Goal: Navigation & Orientation: Find specific page/section

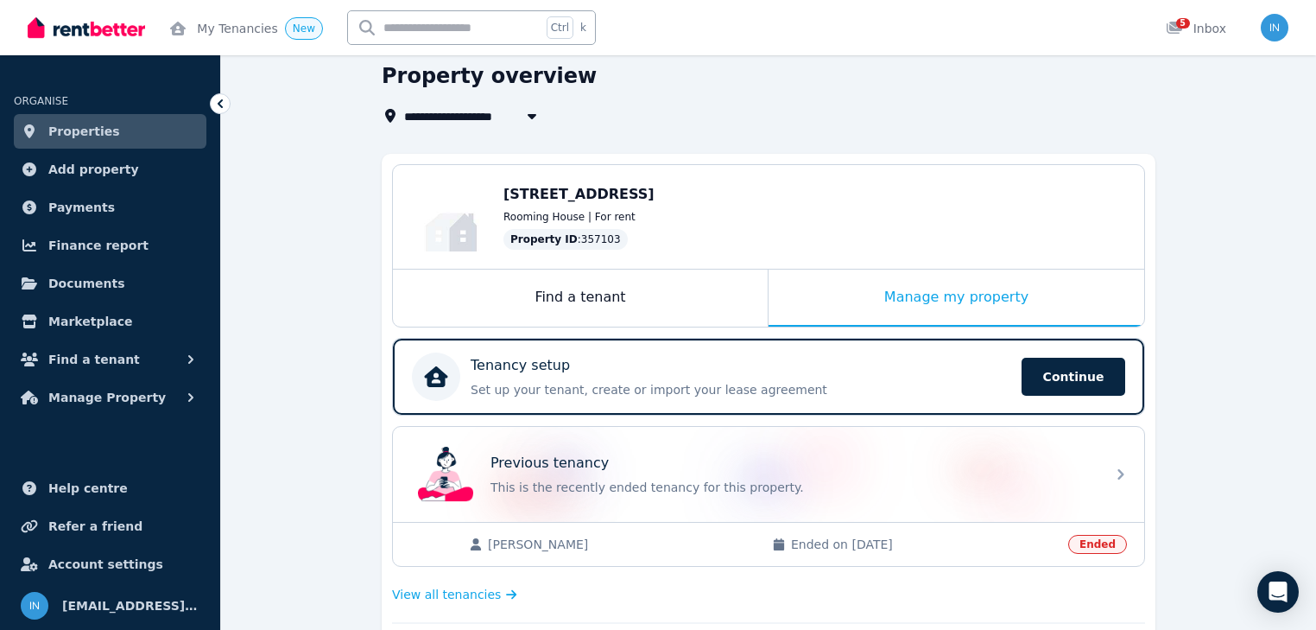
click at [105, 128] on link "Properties" at bounding box center [110, 131] width 193 height 35
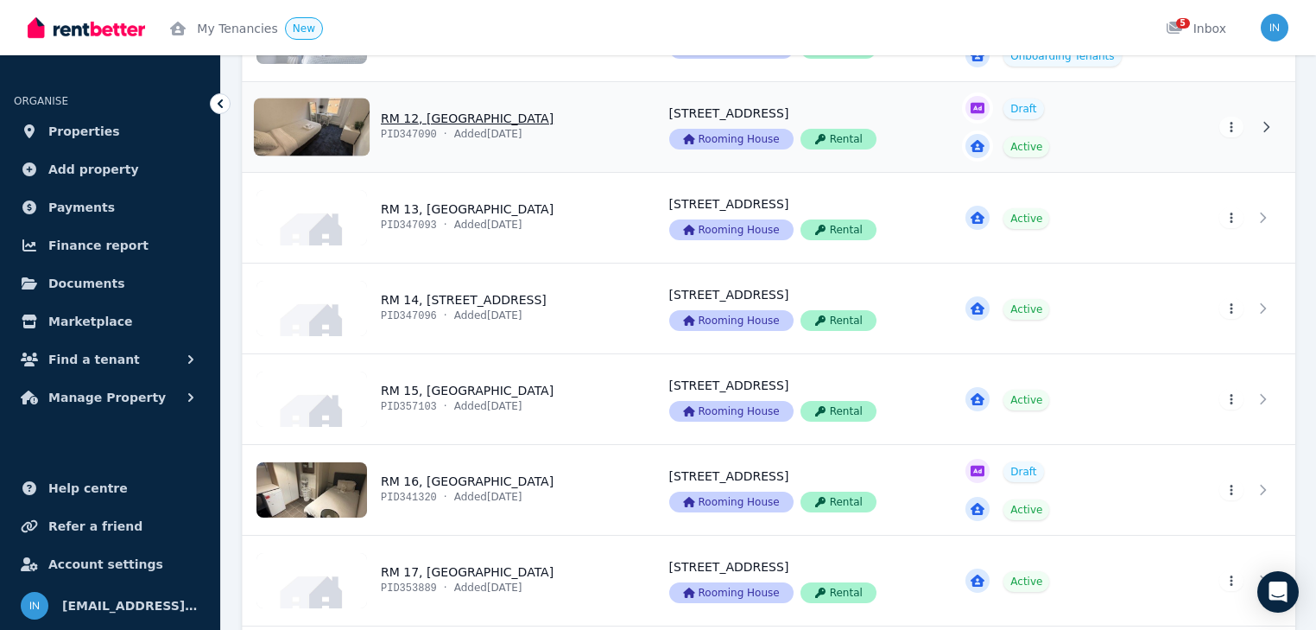
scroll to position [1451, 0]
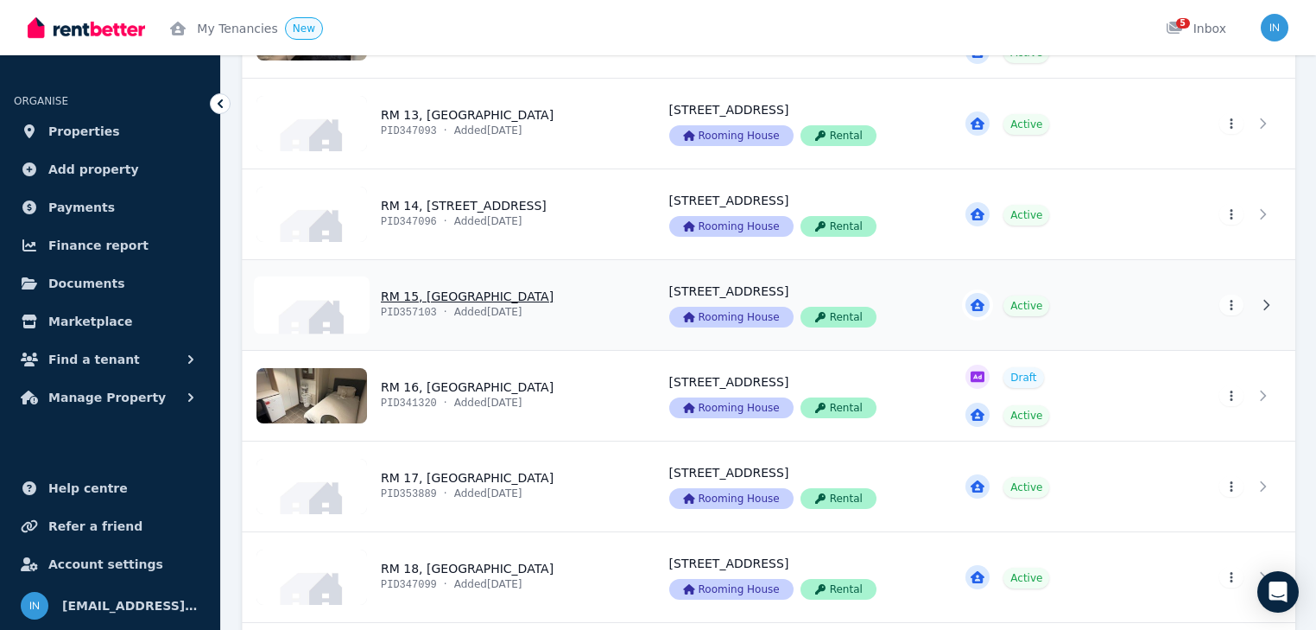
click at [453, 294] on link "View property details" at bounding box center [446, 305] width 406 height 90
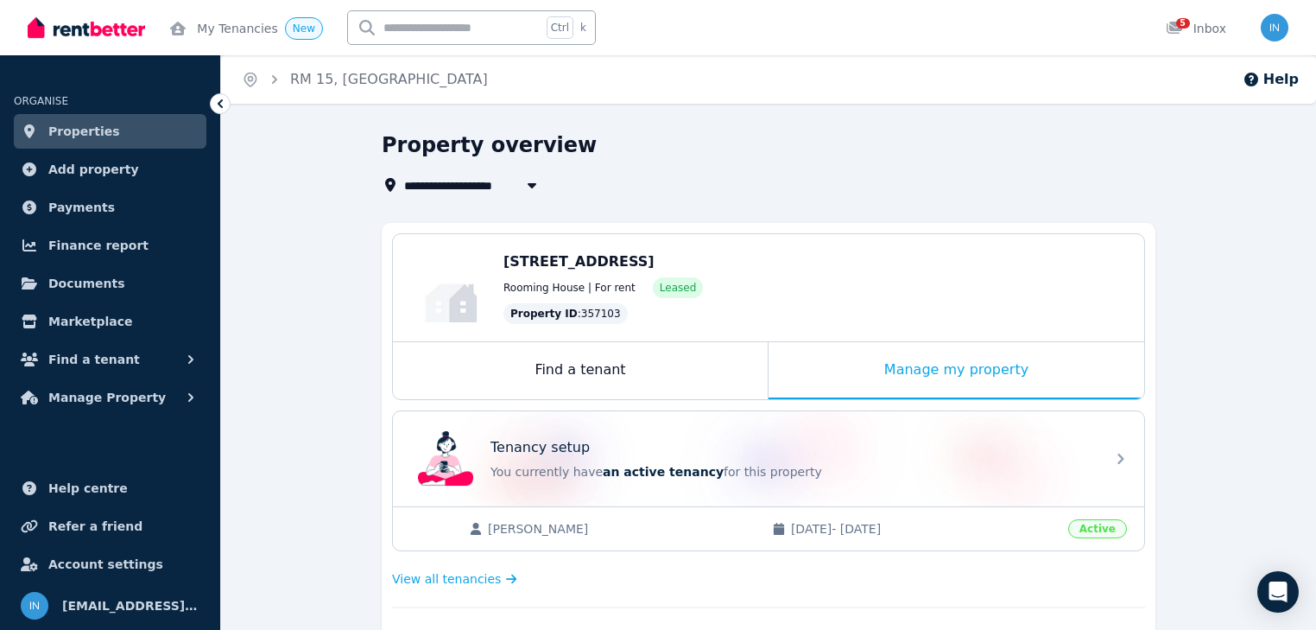
click at [90, 132] on span "Properties" at bounding box center [84, 131] width 72 height 21
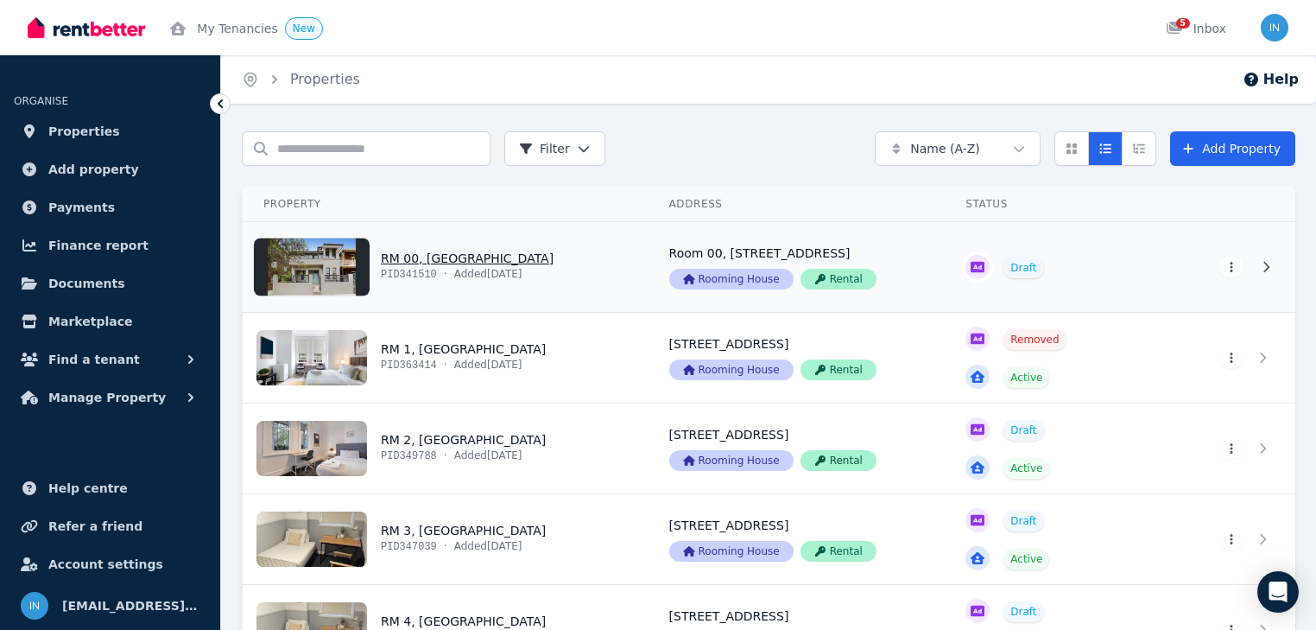
click at [448, 259] on link "View property details" at bounding box center [446, 267] width 406 height 90
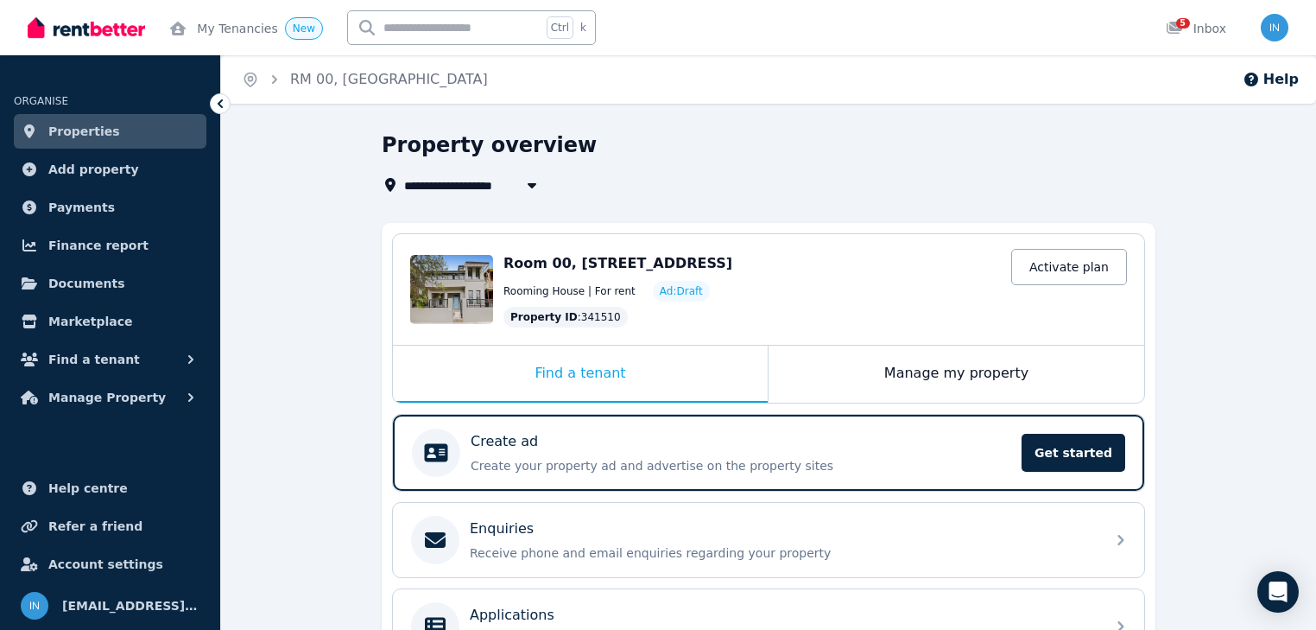
click at [123, 127] on link "Properties" at bounding box center [110, 131] width 193 height 35
